Goal: Communication & Community: Participate in discussion

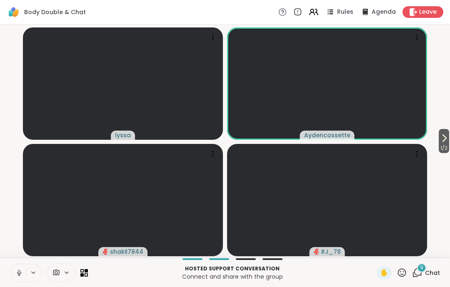
click at [16, 269] on button at bounding box center [18, 272] width 16 height 17
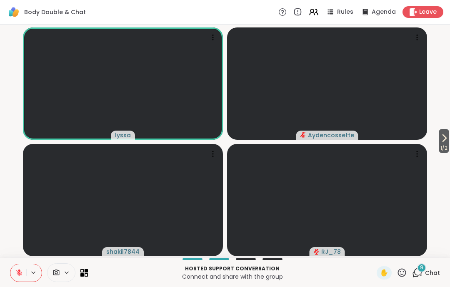
click at [14, 275] on button at bounding box center [18, 272] width 16 height 17
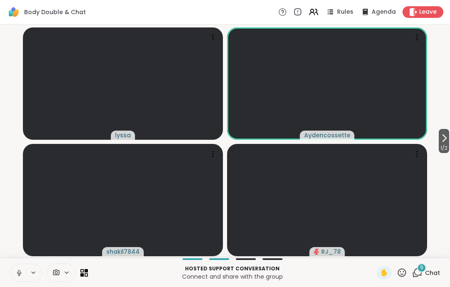
click at [19, 281] on button at bounding box center [18, 272] width 16 height 17
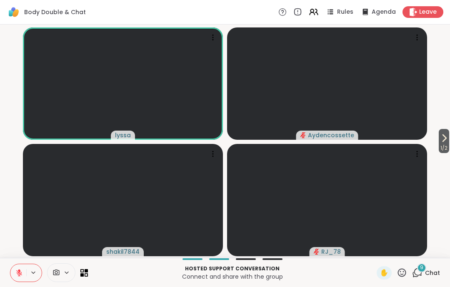
click at [19, 274] on icon at bounding box center [19, 273] width 6 height 6
click at [12, 281] on button at bounding box center [18, 272] width 16 height 17
click at [442, 135] on icon at bounding box center [444, 138] width 10 height 10
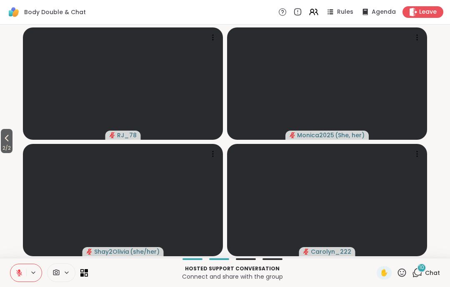
click at [22, 143] on video-player-container "2 / 2 RJ_78 Monica2025 ( She, her ) Shay2Olivia ( she/her ) Carolyn_222" at bounding box center [225, 141] width 440 height 227
click at [11, 130] on button "2 / 2" at bounding box center [7, 141] width 12 height 24
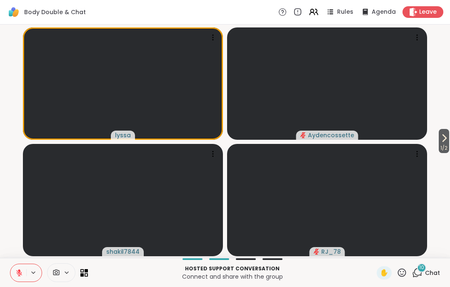
click at [438, 271] on span "Chat" at bounding box center [432, 273] width 15 height 8
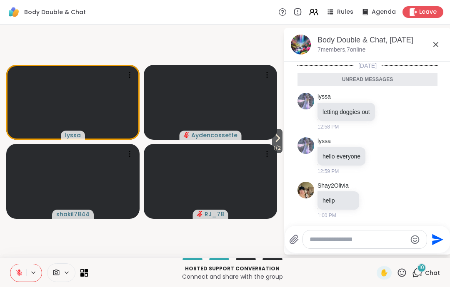
scroll to position [460, 0]
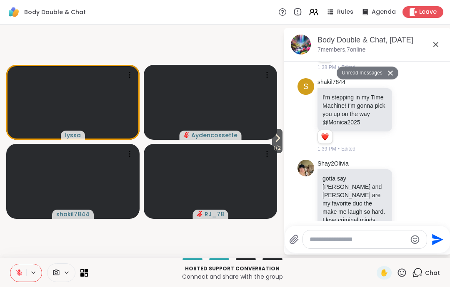
click at [439, 45] on icon at bounding box center [435, 45] width 10 height 10
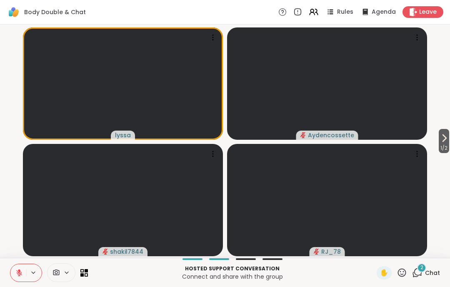
click at [13, 268] on button at bounding box center [18, 272] width 16 height 17
click at [27, 273] on button at bounding box center [33, 272] width 15 height 7
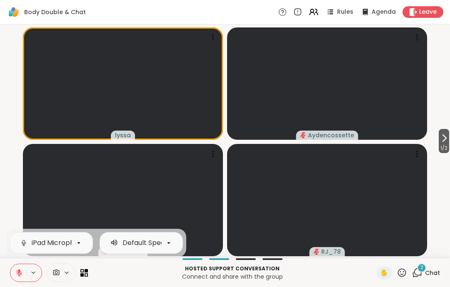
click at [18, 274] on icon at bounding box center [18, 272] width 7 height 7
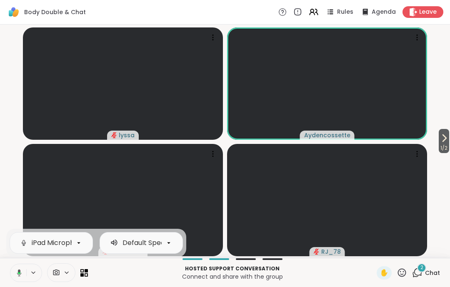
click at [18, 275] on icon at bounding box center [17, 272] width 7 height 7
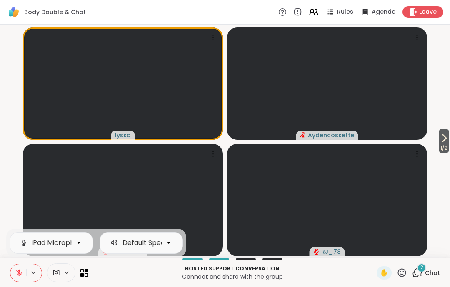
click at [19, 268] on button at bounding box center [18, 272] width 16 height 17
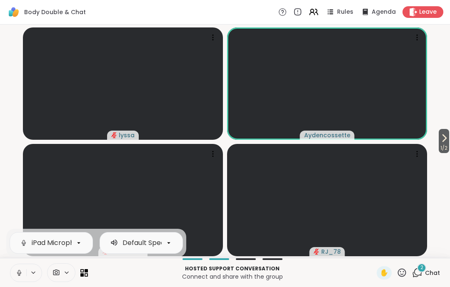
click at [20, 279] on button at bounding box center [18, 272] width 16 height 17
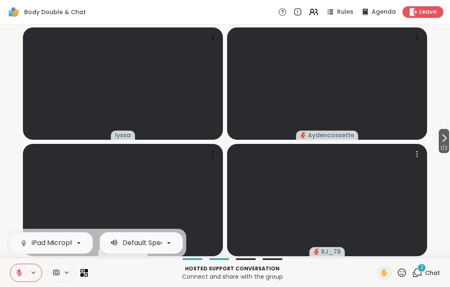
click at [231, 206] on video at bounding box center [327, 200] width 200 height 112
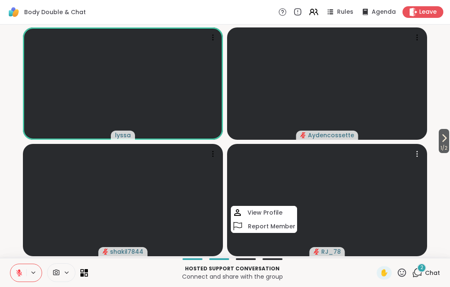
click at [369, 201] on video at bounding box center [327, 200] width 200 height 112
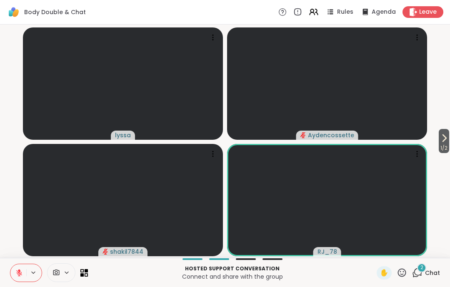
click at [435, 212] on video-player-container "1 / 2 lyssa Aydencossette shakil7844 RJ_78" at bounding box center [225, 141] width 440 height 227
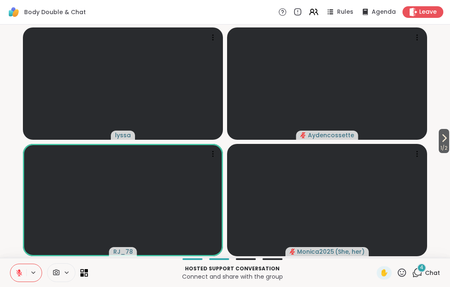
click at [16, 269] on button at bounding box center [18, 272] width 16 height 17
click at [18, 272] on icon at bounding box center [19, 272] width 2 height 4
click at [21, 271] on icon at bounding box center [18, 272] width 7 height 7
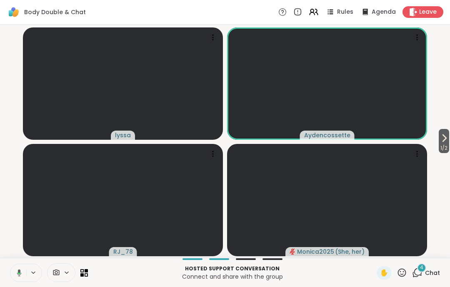
click at [20, 274] on icon at bounding box center [19, 274] width 2 height 2
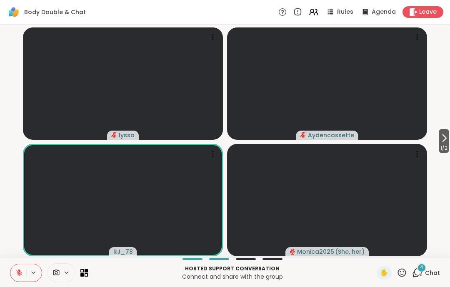
click at [16, 267] on button at bounding box center [18, 272] width 16 height 17
click at [19, 280] on button at bounding box center [17, 272] width 17 height 17
click at [21, 276] on icon at bounding box center [18, 272] width 7 height 7
click at [19, 280] on button at bounding box center [18, 272] width 16 height 17
click at [13, 275] on button at bounding box center [18, 272] width 16 height 17
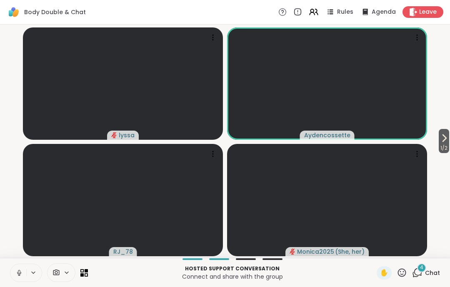
click at [13, 278] on button at bounding box center [18, 272] width 16 height 17
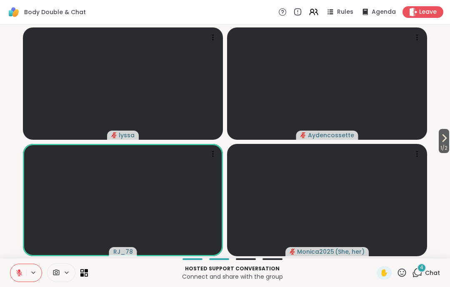
click at [25, 280] on button at bounding box center [18, 272] width 16 height 17
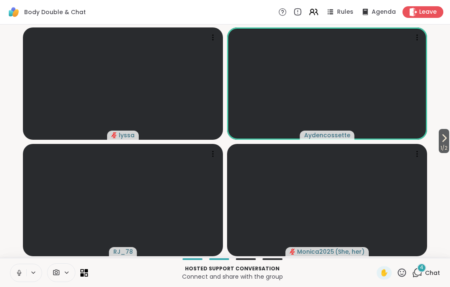
click at [17, 275] on icon at bounding box center [18, 272] width 7 height 7
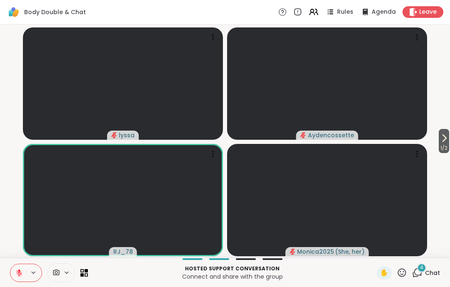
click at [14, 270] on button at bounding box center [18, 272] width 16 height 17
click at [19, 274] on icon at bounding box center [18, 272] width 7 height 7
click at [20, 275] on icon at bounding box center [18, 272] width 7 height 7
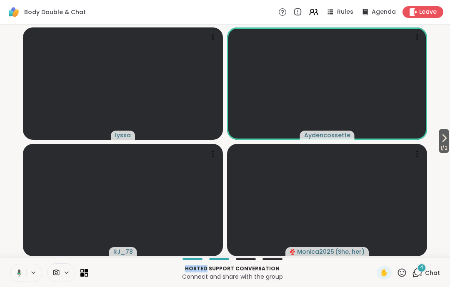
click at [20, 272] on icon at bounding box center [19, 272] width 5 height 7
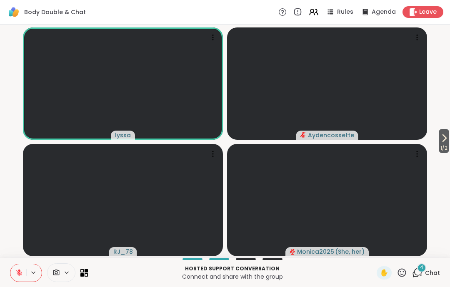
click at [17, 272] on icon at bounding box center [18, 272] width 7 height 7
click at [17, 281] on button at bounding box center [18, 272] width 16 height 17
click at [20, 279] on button at bounding box center [18, 272] width 16 height 17
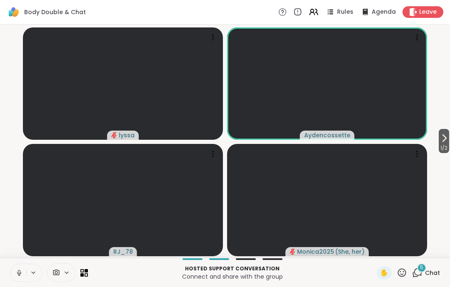
click at [20, 277] on icon at bounding box center [18, 272] width 7 height 7
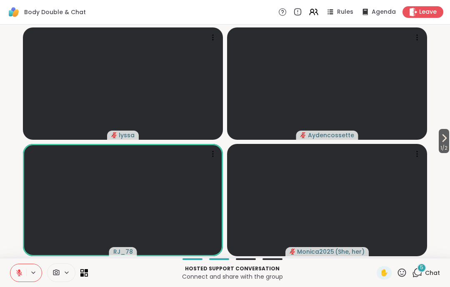
click at [19, 274] on icon at bounding box center [19, 273] width 6 height 6
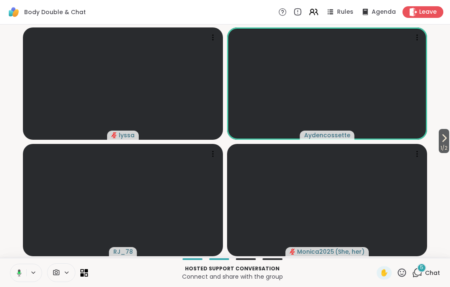
click at [20, 275] on icon at bounding box center [19, 272] width 5 height 7
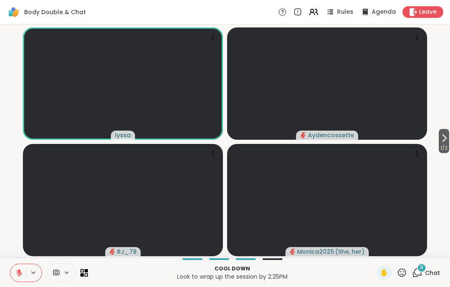
click at [16, 273] on icon at bounding box center [18, 272] width 7 height 7
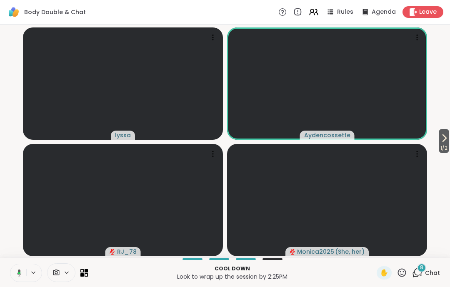
click at [13, 275] on button at bounding box center [17, 272] width 17 height 17
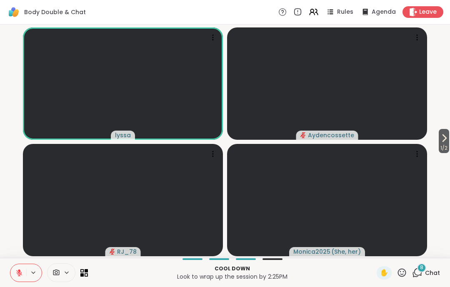
click at [17, 274] on icon at bounding box center [19, 273] width 6 height 6
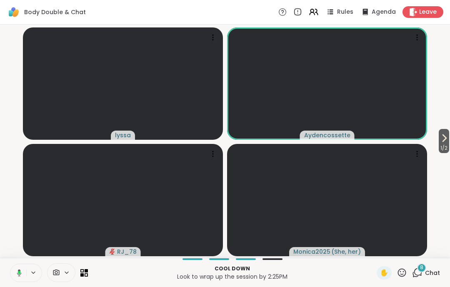
click at [13, 275] on button at bounding box center [17, 272] width 17 height 17
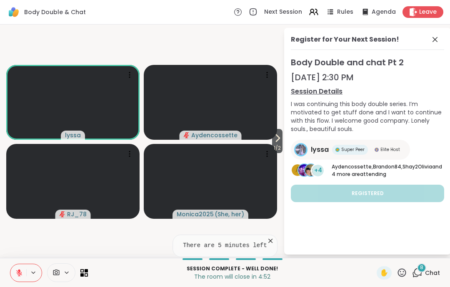
click at [436, 35] on icon at bounding box center [435, 40] width 10 height 10
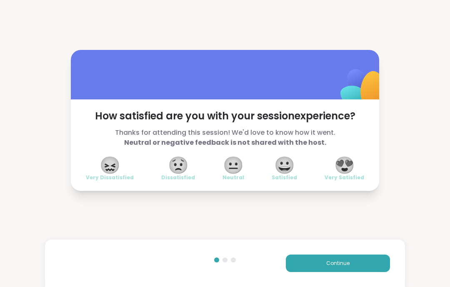
click at [349, 263] on span "Continue" at bounding box center [337, 263] width 23 height 7
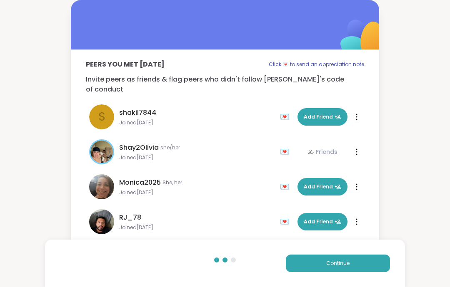
click at [348, 262] on span "Continue" at bounding box center [337, 263] width 23 height 7
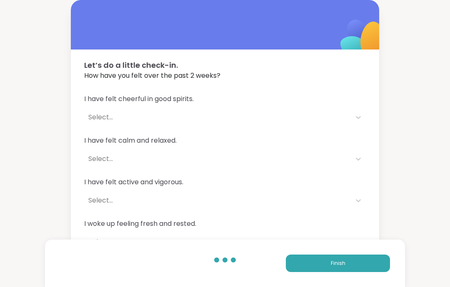
click at [354, 266] on button "Finish" at bounding box center [338, 263] width 104 height 17
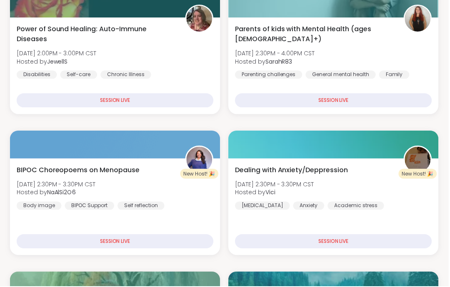
scroll to position [320, 0]
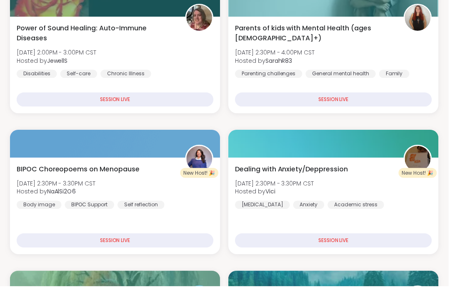
click at [174, 287] on div at bounding box center [115, 286] width 211 height 28
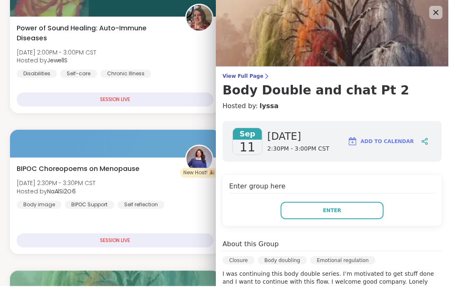
click at [354, 210] on button "Enter" at bounding box center [332, 211] width 103 height 17
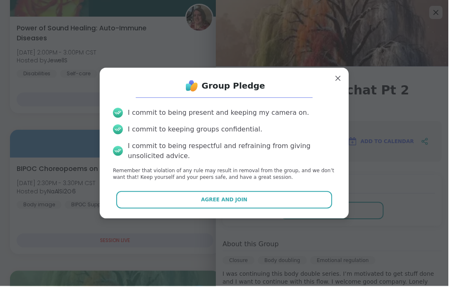
click at [316, 209] on button "Agree and Join" at bounding box center [225, 200] width 217 height 17
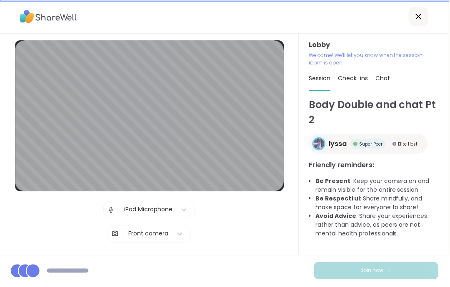
scroll to position [32, 0]
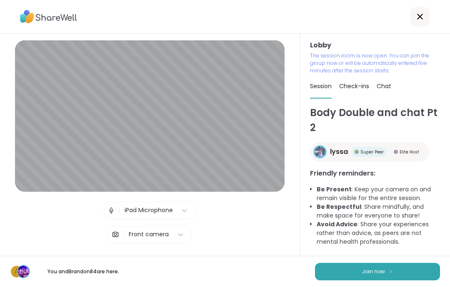
click at [389, 274] on img at bounding box center [390, 271] width 5 height 5
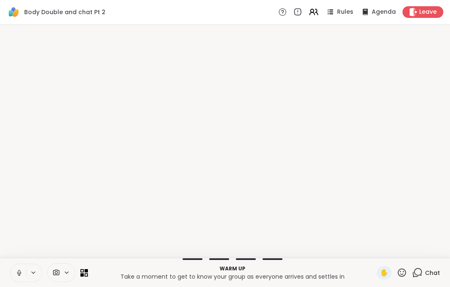
scroll to position [0, 0]
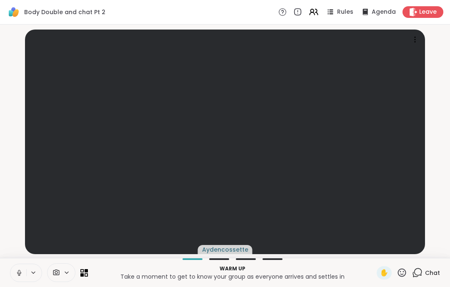
click at [20, 273] on icon at bounding box center [18, 272] width 7 height 7
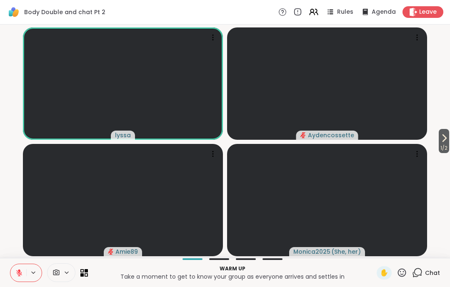
click at [19, 282] on button at bounding box center [18, 272] width 16 height 17
click at [19, 270] on icon at bounding box center [18, 272] width 7 height 7
click at [24, 271] on button at bounding box center [18, 272] width 16 height 17
click at [19, 275] on icon at bounding box center [18, 272] width 7 height 7
click at [18, 281] on button at bounding box center [18, 272] width 16 height 17
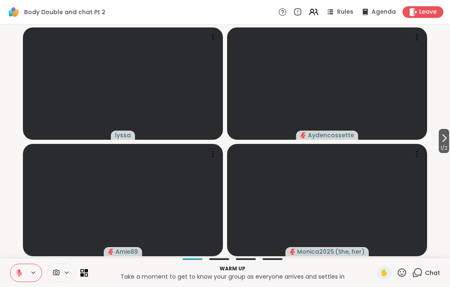
click at [25, 273] on button at bounding box center [18, 272] width 16 height 17
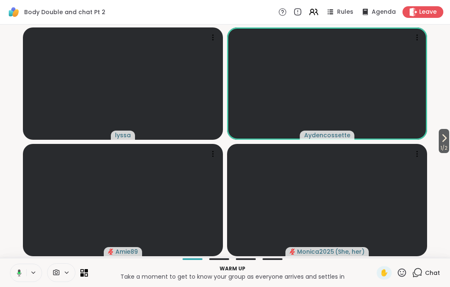
click at [21, 272] on icon at bounding box center [17, 272] width 7 height 7
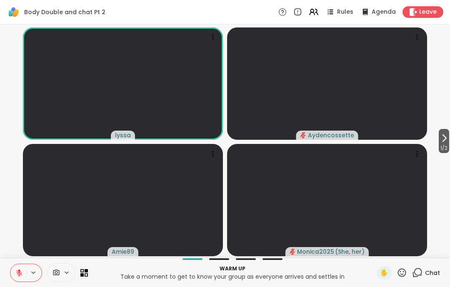
click at [12, 273] on button at bounding box center [18, 272] width 16 height 17
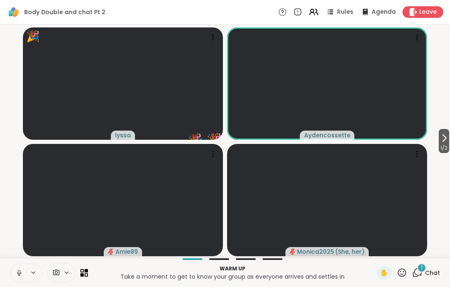
click at [16, 274] on icon at bounding box center [18, 272] width 7 height 7
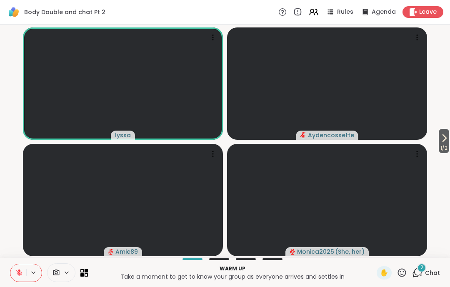
click at [20, 266] on button at bounding box center [18, 272] width 16 height 17
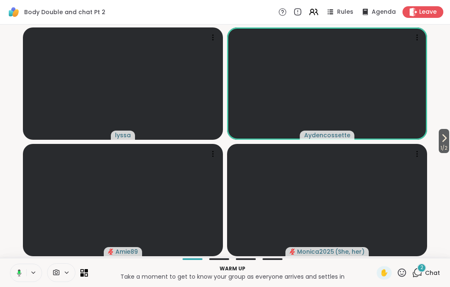
click at [17, 268] on button at bounding box center [17, 272] width 17 height 17
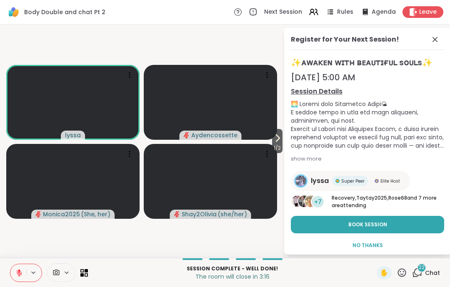
click at [19, 280] on button at bounding box center [18, 272] width 16 height 17
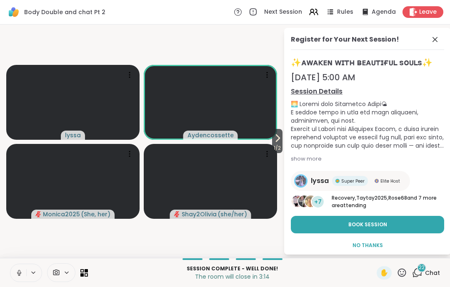
click at [17, 279] on button at bounding box center [18, 272] width 16 height 17
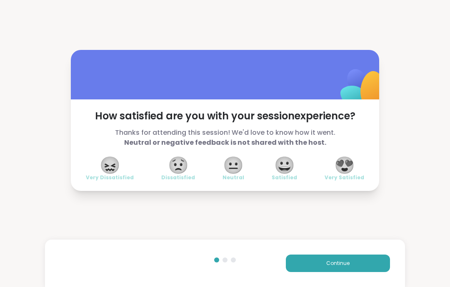
click at [349, 261] on span "Continue" at bounding box center [337, 263] width 23 height 7
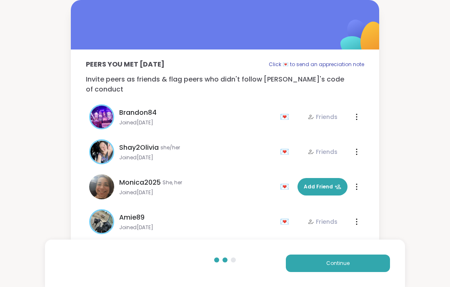
click at [346, 283] on div "Continue" at bounding box center [225, 263] width 360 height 47
click at [343, 180] on button "Add Friend" at bounding box center [322, 186] width 50 height 17
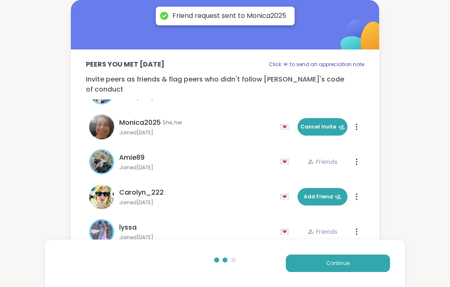
scroll to position [60, 0]
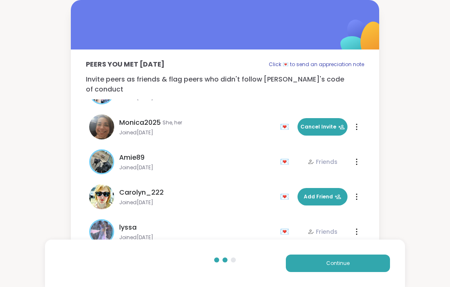
click at [357, 271] on button "Continue" at bounding box center [338, 263] width 104 height 17
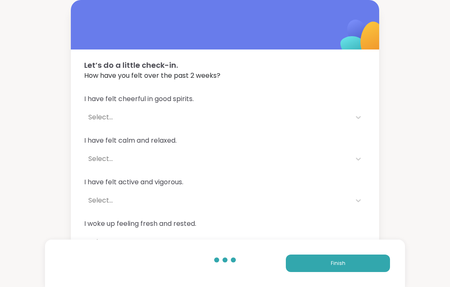
click at [362, 258] on button "Finish" at bounding box center [338, 263] width 104 height 17
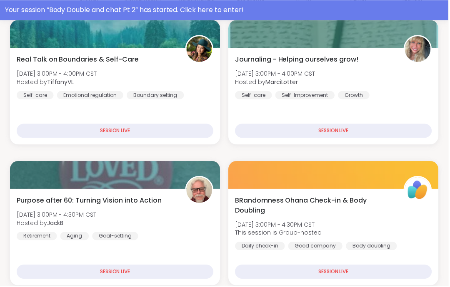
click at [409, 220] on div "BRandomness Ohana Check-in & Body Doubling [DATE] 3:00PM - 4:30PM CST This sess…" at bounding box center [334, 223] width 197 height 55
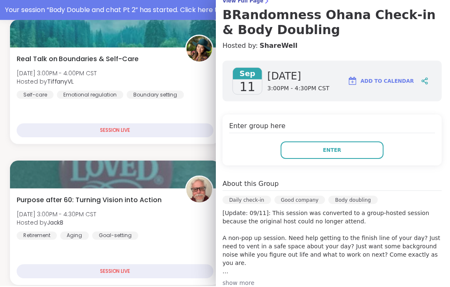
click at [363, 156] on button "Enter" at bounding box center [332, 150] width 103 height 17
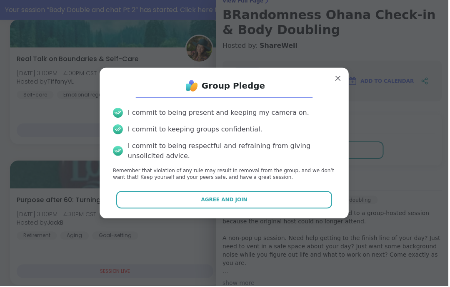
click at [319, 209] on button "Agree and Join" at bounding box center [225, 200] width 217 height 17
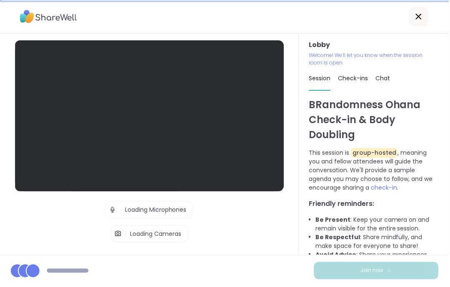
scroll to position [16, 0]
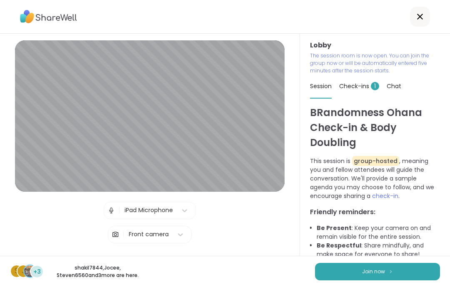
click at [355, 82] on span "Check-ins 1" at bounding box center [359, 86] width 40 height 8
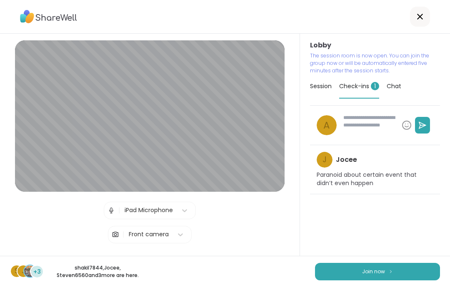
click at [402, 272] on button "Join now" at bounding box center [377, 271] width 125 height 17
type textarea "*"
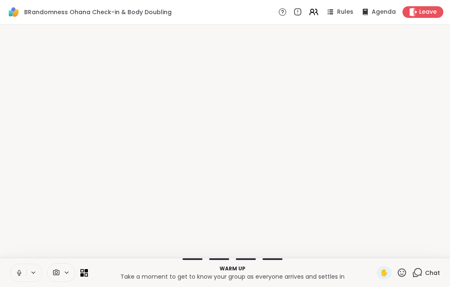
scroll to position [0, 0]
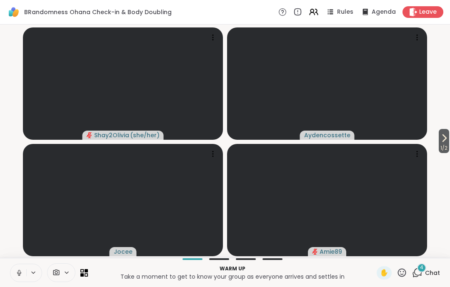
click at [21, 271] on icon at bounding box center [18, 272] width 7 height 7
click at [433, 271] on span "Chat" at bounding box center [432, 273] width 15 height 8
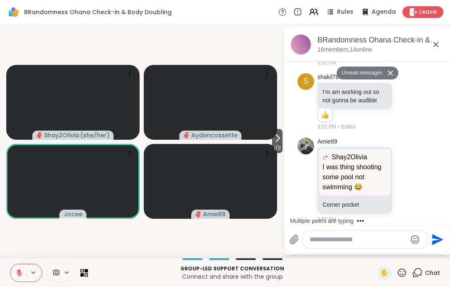
scroll to position [949, 0]
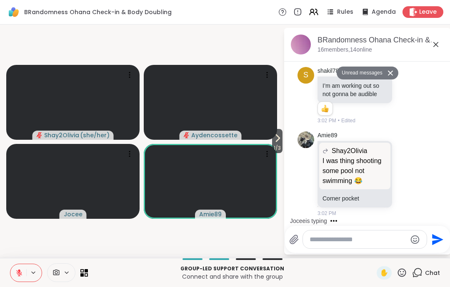
click at [436, 42] on icon at bounding box center [435, 45] width 10 height 10
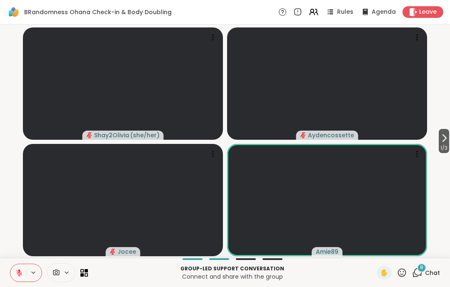
click at [21, 274] on icon at bounding box center [18, 272] width 7 height 7
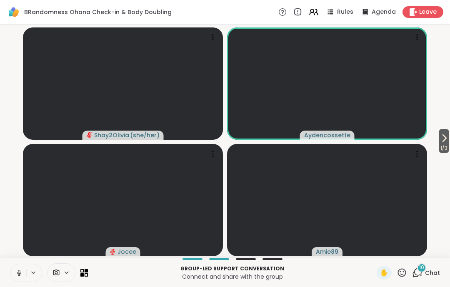
click at [17, 275] on icon at bounding box center [18, 272] width 7 height 7
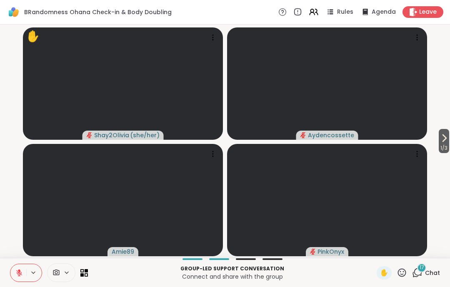
click at [403, 274] on icon at bounding box center [401, 273] width 10 height 10
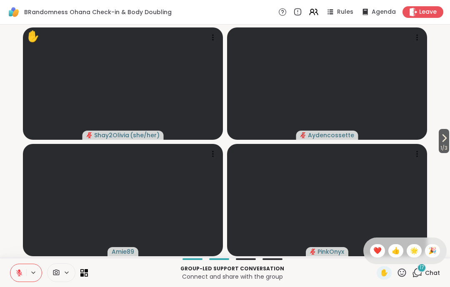
click at [378, 251] on span "❤️" at bounding box center [377, 251] width 8 height 10
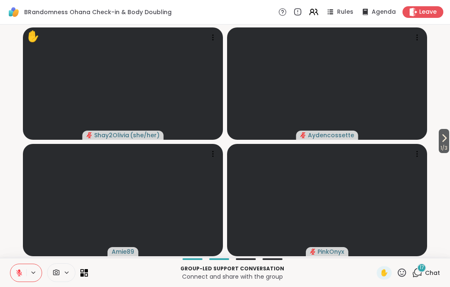
click at [403, 273] on icon at bounding box center [402, 272] width 8 height 8
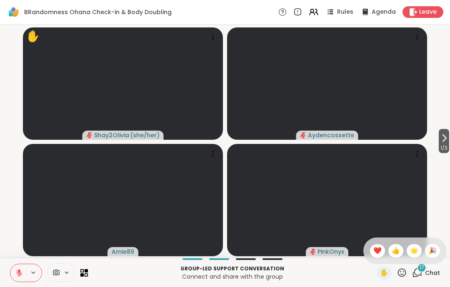
click at [373, 254] on span "❤️" at bounding box center [377, 251] width 8 height 10
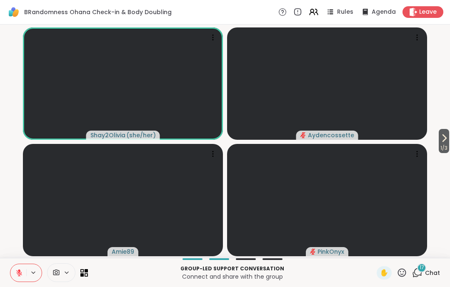
click at [17, 280] on button at bounding box center [18, 272] width 16 height 17
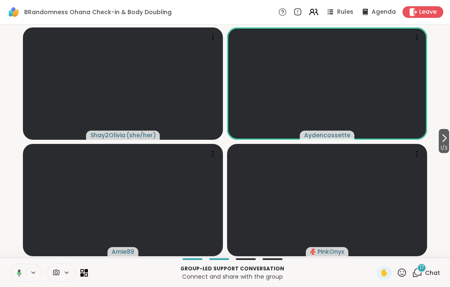
click at [17, 281] on button at bounding box center [17, 272] width 17 height 17
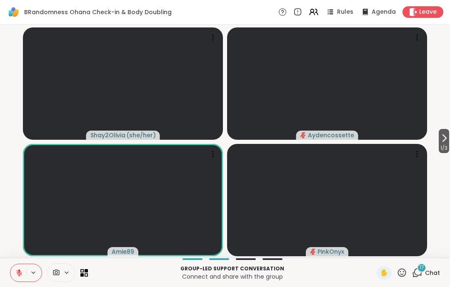
click at [17, 273] on icon at bounding box center [18, 272] width 7 height 7
click at [15, 274] on button at bounding box center [18, 272] width 16 height 17
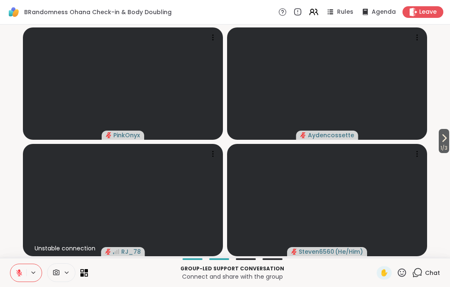
click at [19, 274] on icon at bounding box center [19, 273] width 6 height 6
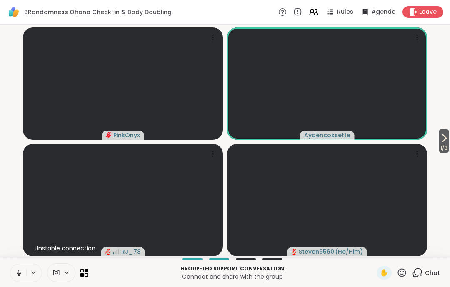
click at [20, 281] on button at bounding box center [18, 272] width 16 height 17
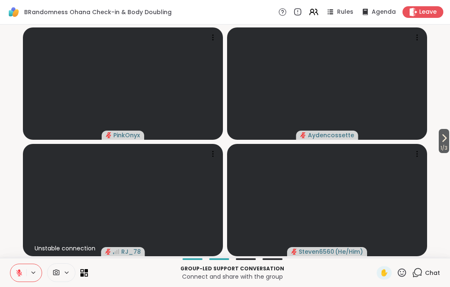
click at [14, 272] on button at bounding box center [18, 272] width 16 height 17
click at [20, 276] on icon at bounding box center [19, 272] width 5 height 7
click at [22, 277] on icon at bounding box center [18, 272] width 7 height 7
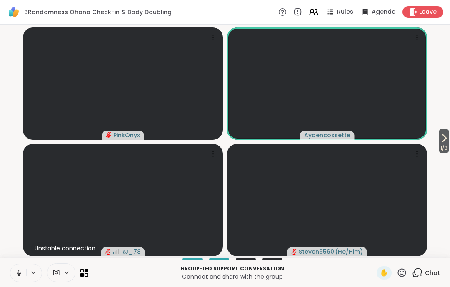
click at [20, 282] on button at bounding box center [18, 272] width 16 height 17
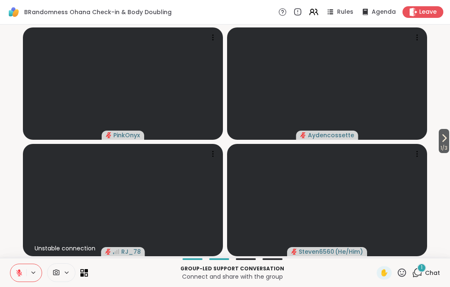
click at [425, 268] on div "1" at bounding box center [421, 267] width 9 height 9
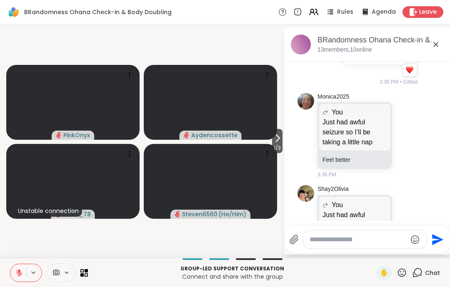
scroll to position [2691, 0]
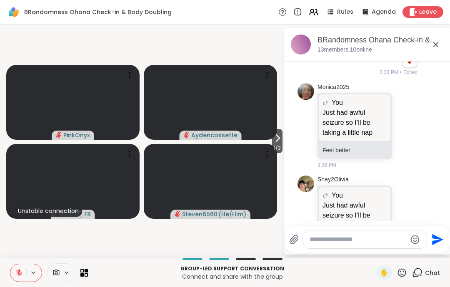
click at [403, 130] on icon at bounding box center [406, 126] width 7 height 8
click at [340, 116] on div "Select Reaction: Heart" at bounding box center [339, 112] width 7 height 7
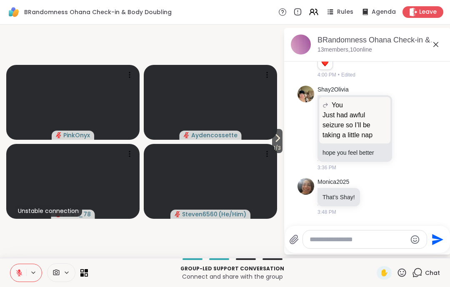
scroll to position [2831, 0]
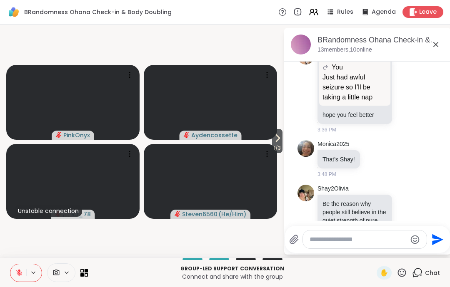
click at [403, 94] on icon at bounding box center [406, 90] width 7 height 8
click at [342, 81] on div "Select Reaction: Heart" at bounding box center [339, 76] width 7 height 7
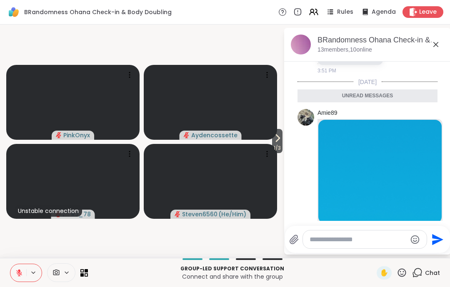
scroll to position [3467, 0]
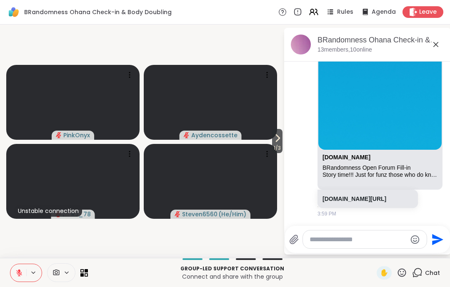
click at [356, 244] on textarea "Type your message" at bounding box center [357, 240] width 97 height 8
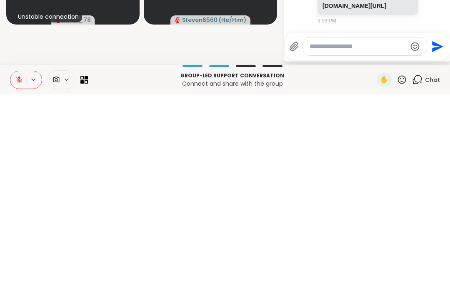
type textarea "*"
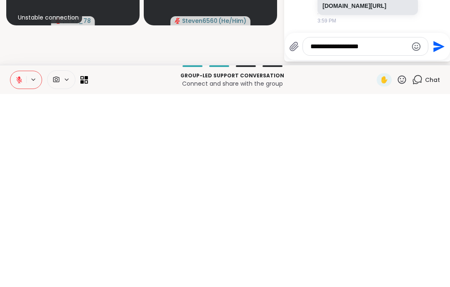
type textarea "**********"
click at [435, 233] on icon "Send" at bounding box center [437, 239] width 13 height 13
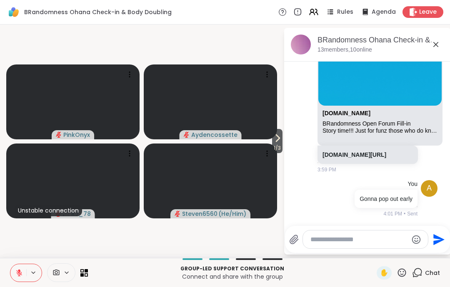
scroll to position [3492, 0]
click at [279, 144] on span "1 / 3" at bounding box center [277, 148] width 10 height 10
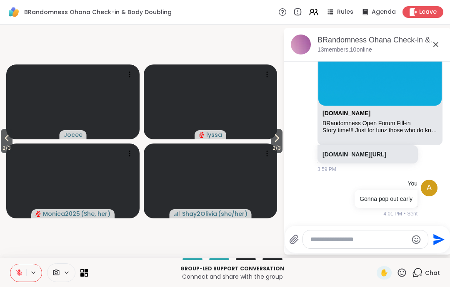
click at [276, 139] on icon at bounding box center [276, 138] width 3 height 7
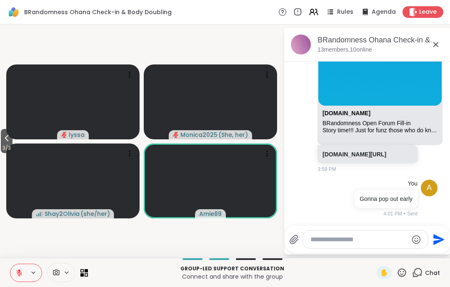
click at [2, 152] on span "3 / 3" at bounding box center [7, 148] width 12 height 10
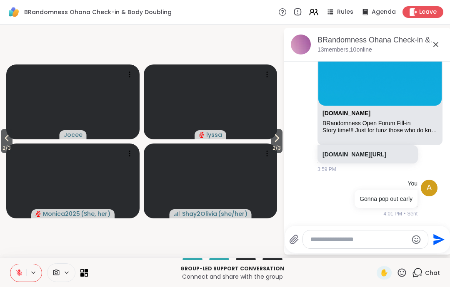
click at [4, 154] on div "2 / 3 2 / 3 Jocee lyssa Monica2025 ( She, her ) Shay2Olivia ( she/her ) BRandom…" at bounding box center [225, 142] width 450 height 234
click at [8, 148] on span "2 / 3" at bounding box center [7, 148] width 12 height 10
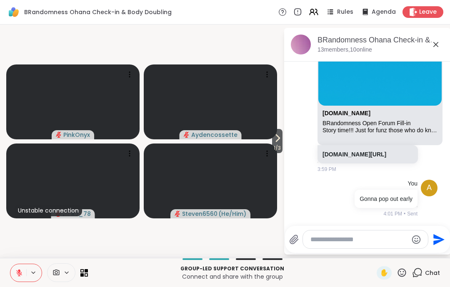
click at [436, 43] on icon at bounding box center [435, 45] width 10 height 10
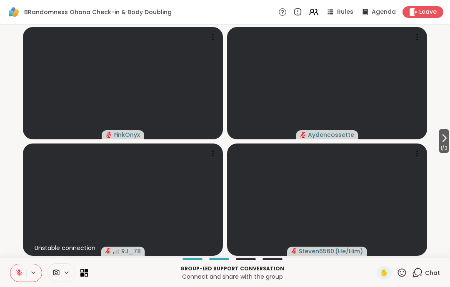
click at [430, 16] on span "Leave" at bounding box center [427, 12] width 17 height 8
click at [25, 278] on button at bounding box center [18, 272] width 16 height 17
click at [31, 263] on div "Group-led support conversation Connect and share with the group ✋ Chat" at bounding box center [225, 272] width 450 height 29
click at [20, 273] on icon at bounding box center [18, 272] width 7 height 7
click at [430, 12] on span "Leave" at bounding box center [427, 12] width 17 height 8
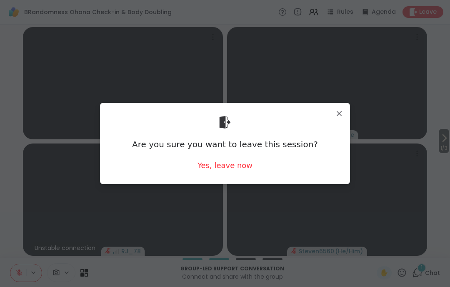
click at [246, 162] on div "Yes, leave now" at bounding box center [224, 165] width 55 height 10
